Goal: Check status: Check status

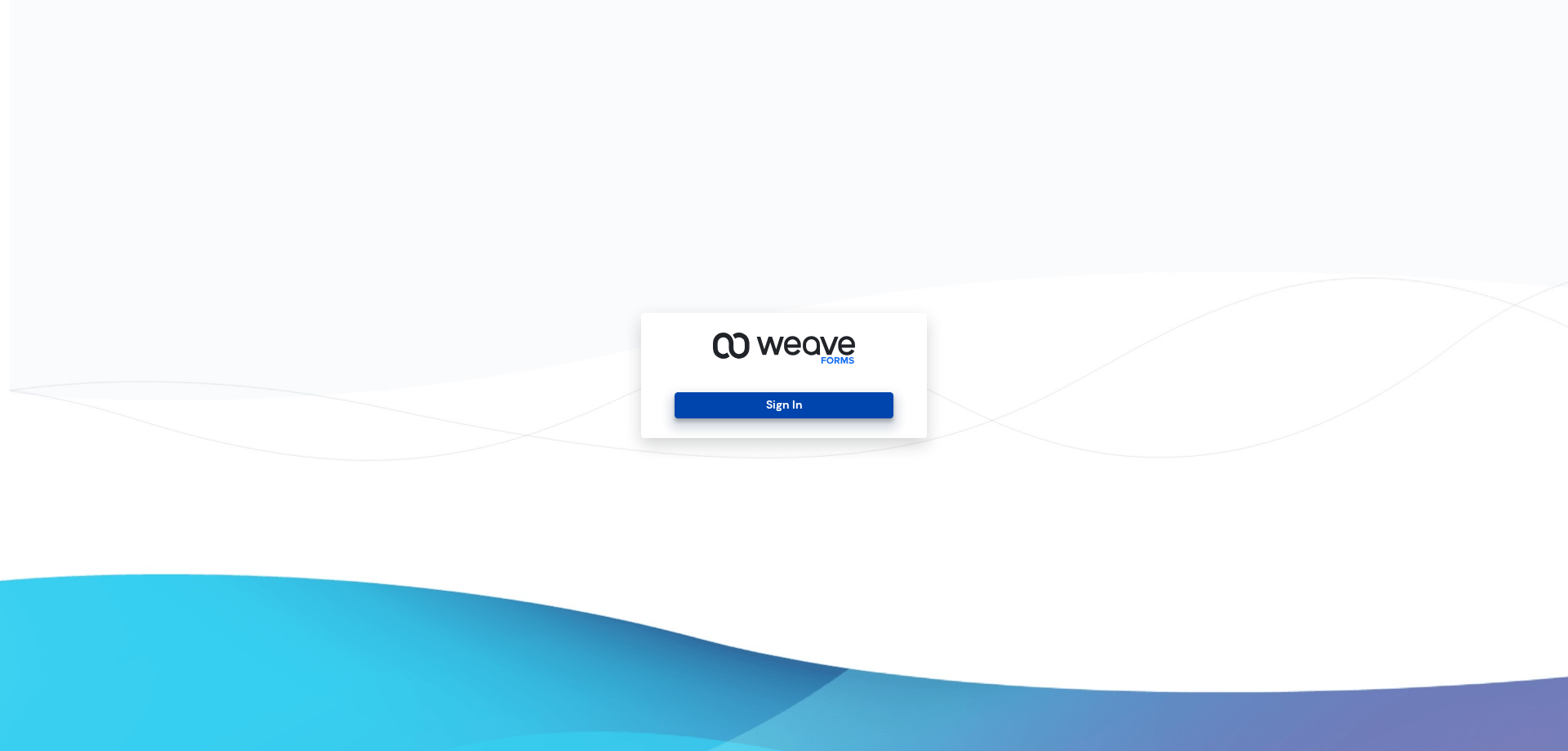
click at [766, 411] on button "Sign In" at bounding box center [783, 405] width 218 height 26
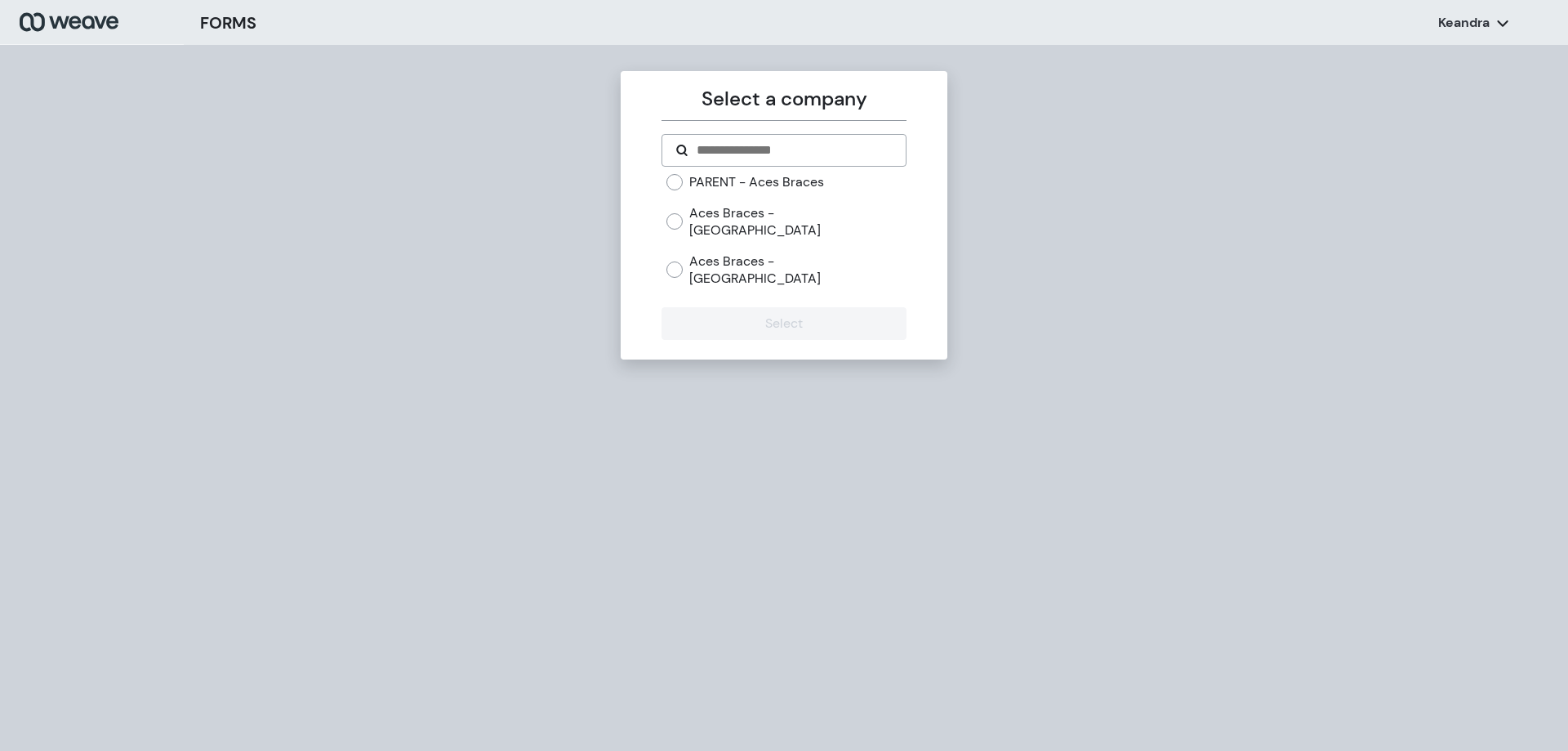
click at [697, 187] on label "PARENT - Aces Braces" at bounding box center [756, 182] width 135 height 18
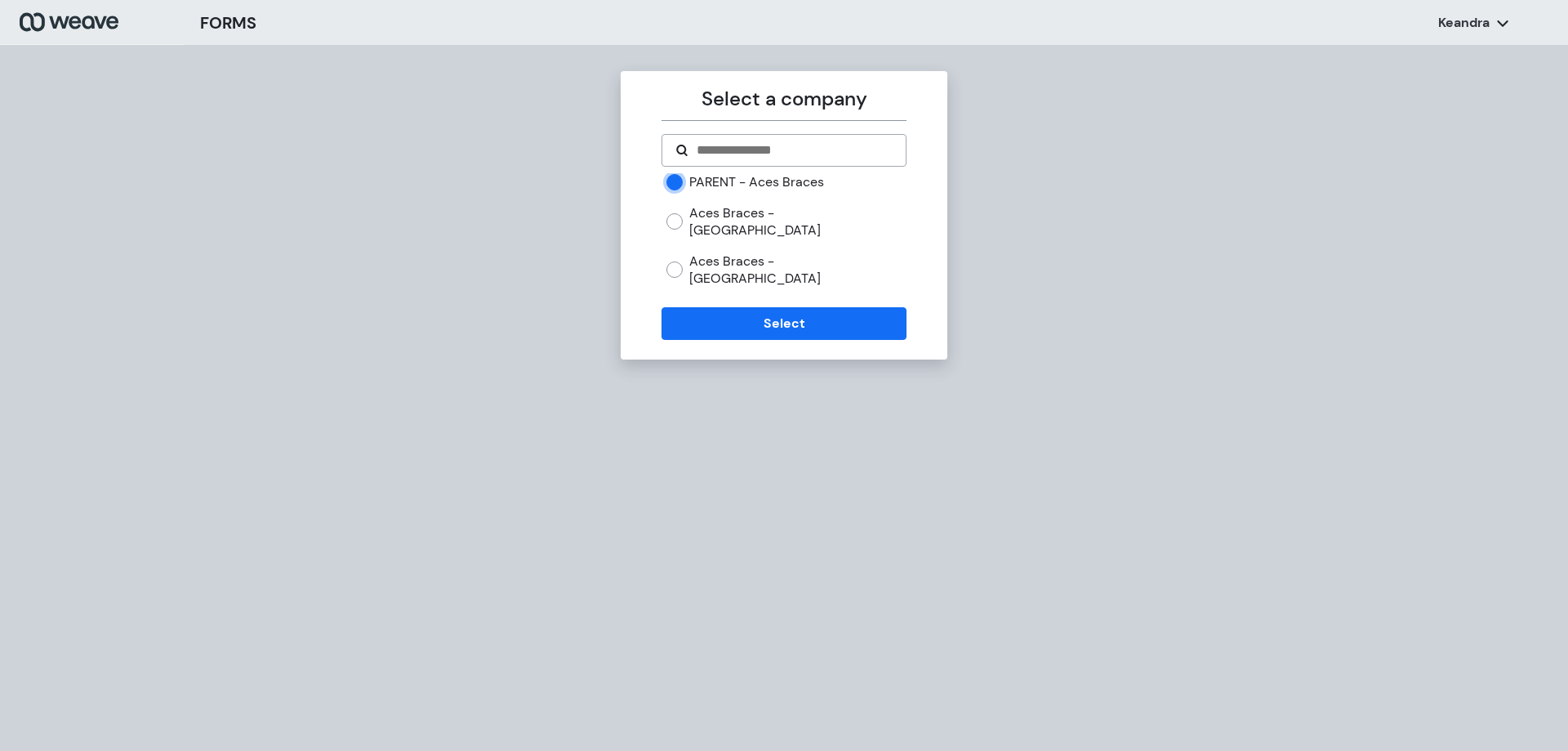
click at [684, 214] on div "Aces Braces - [GEOGRAPHIC_DATA]" at bounding box center [786, 221] width 239 height 35
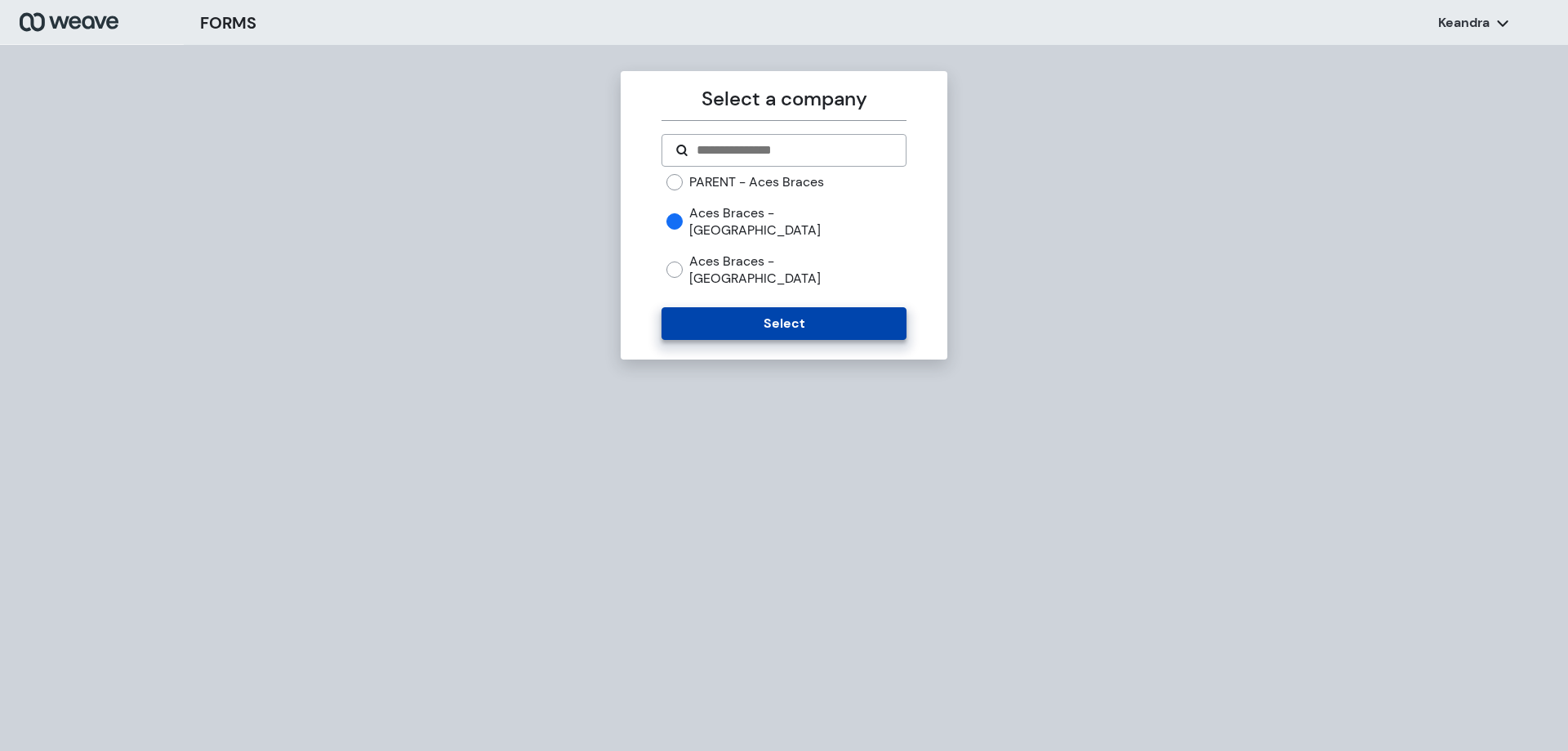
click at [702, 307] on button "Select" at bounding box center [783, 324] width 244 height 33
